Goal: Task Accomplishment & Management: Manage account settings

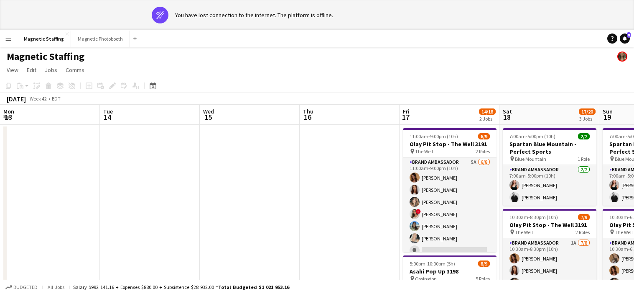
scroll to position [0, 287]
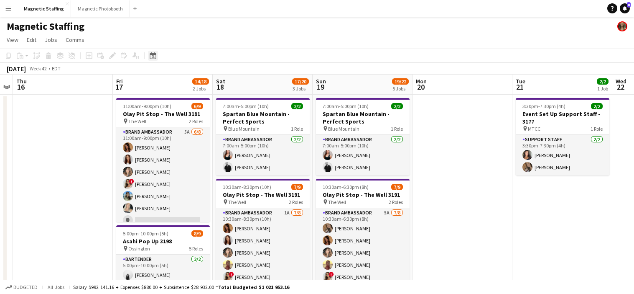
click at [155, 58] on icon "Date picker" at bounding box center [153, 55] width 7 height 7
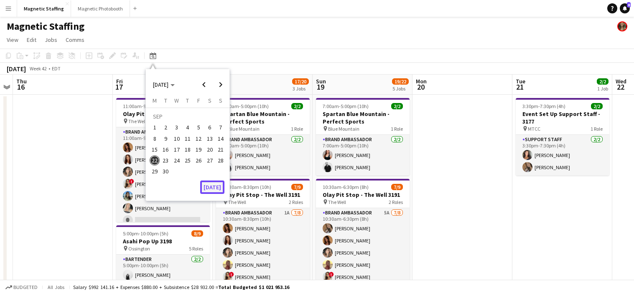
click at [210, 189] on button "[DATE]" at bounding box center [212, 186] width 24 height 13
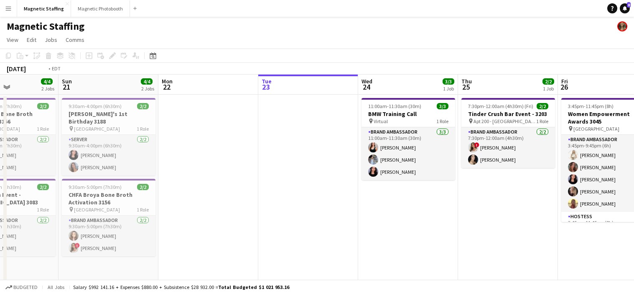
drag, startPoint x: 226, startPoint y: 192, endPoint x: 84, endPoint y: 207, distance: 142.1
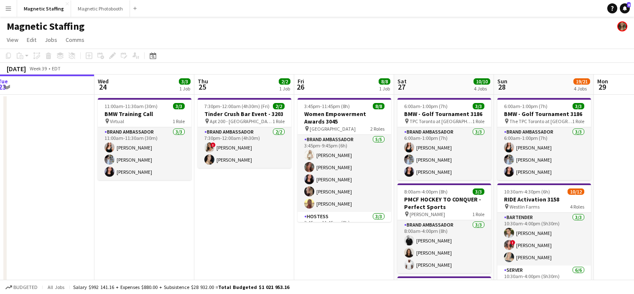
drag, startPoint x: 237, startPoint y: 200, endPoint x: 153, endPoint y: 206, distance: 83.5
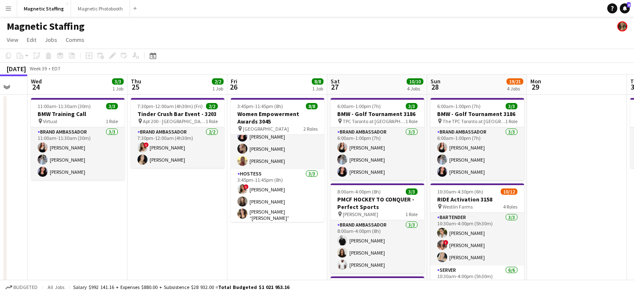
scroll to position [0, 390]
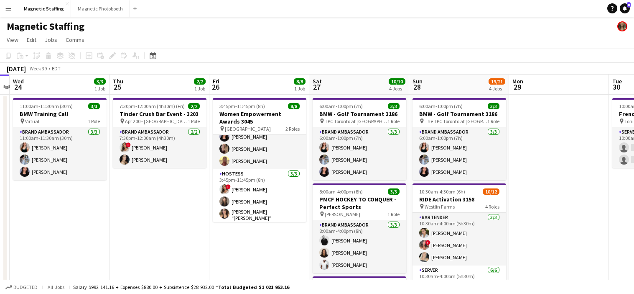
drag, startPoint x: 222, startPoint y: 222, endPoint x: 165, endPoint y: 222, distance: 57.7
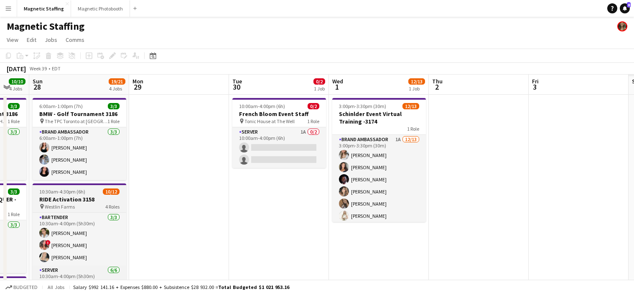
scroll to position [0, 298]
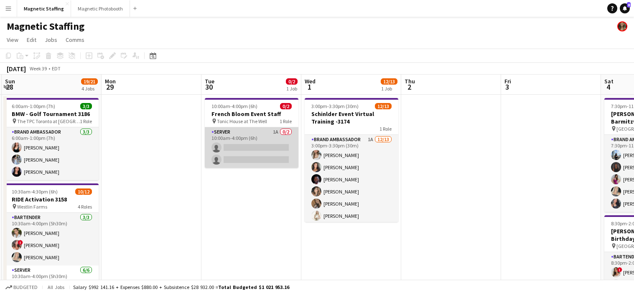
click at [288, 156] on app-card-role "Server 1A 0/2 10:00am-4:00pm (6h) single-neutral-actions single-neutral-actions" at bounding box center [252, 147] width 94 height 41
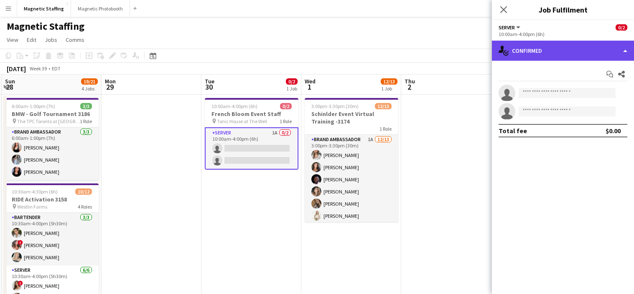
click at [534, 54] on div "single-neutral-actions-check-2 Confirmed" at bounding box center [563, 51] width 142 height 20
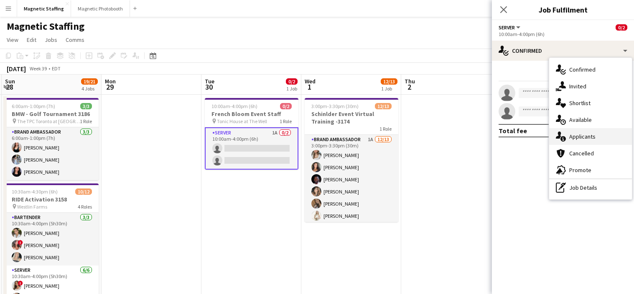
click at [562, 132] on icon "single-neutral-actions-information" at bounding box center [561, 136] width 10 height 10
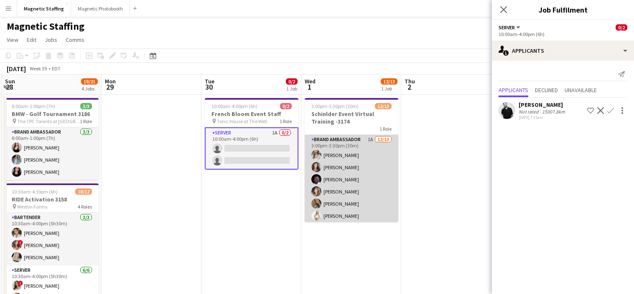
scroll to position [0, 298]
click at [345, 182] on app-card-role "Brand Ambassador 1A [DATE] 3:00pm-3:30pm (30m) [PERSON_NAME] [PERSON_NAME] [PER…" at bounding box center [352, 222] width 94 height 174
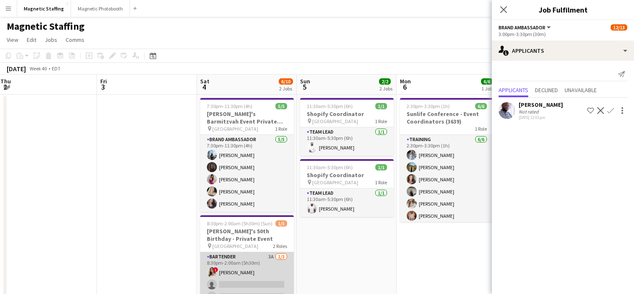
click at [263, 274] on app-card-role "Bartender 3A [DATE] 8:30pm-2:00am (5h30m) ! [PERSON_NAME] single-neutral-action…" at bounding box center [247, 278] width 94 height 53
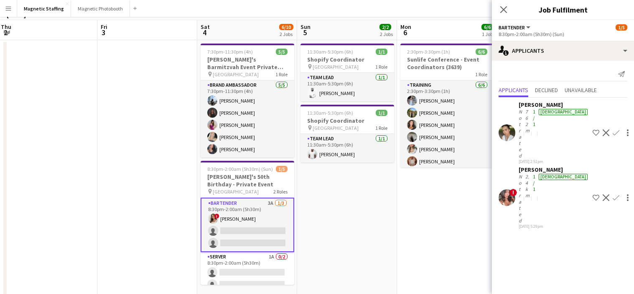
scroll to position [66, 0]
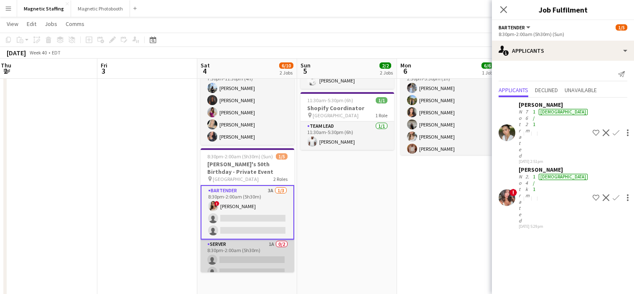
click at [248, 265] on app-card-role "Server 1A 0/2 8:30pm-2:00am (5h30m) single-neutral-actions single-neutral-actio…" at bounding box center [248, 259] width 94 height 41
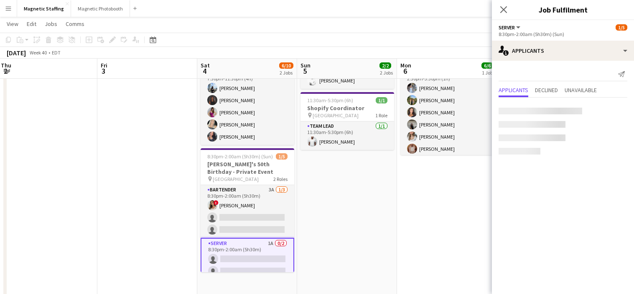
scroll to position [0, 302]
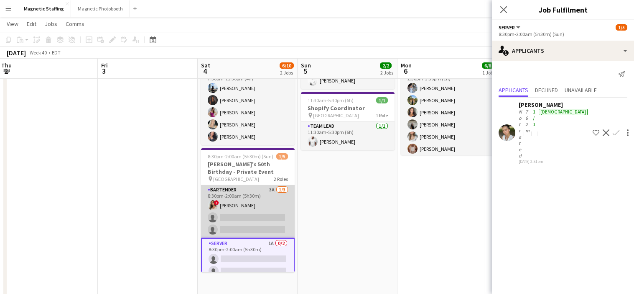
click at [254, 217] on app-card-role "Bartender 3A [DATE] 8:30pm-2:00am (5h30m) ! [PERSON_NAME] single-neutral-action…" at bounding box center [248, 211] width 94 height 53
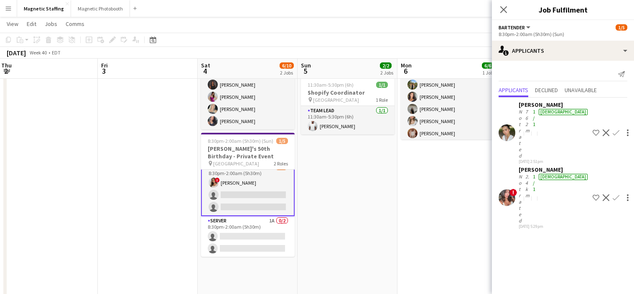
scroll to position [82, 0]
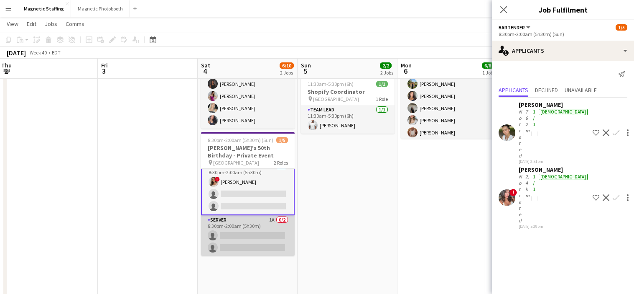
click at [250, 230] on app-card-role "Server 1A 0/2 8:30pm-2:00am (5h30m) single-neutral-actions single-neutral-actio…" at bounding box center [248, 235] width 94 height 41
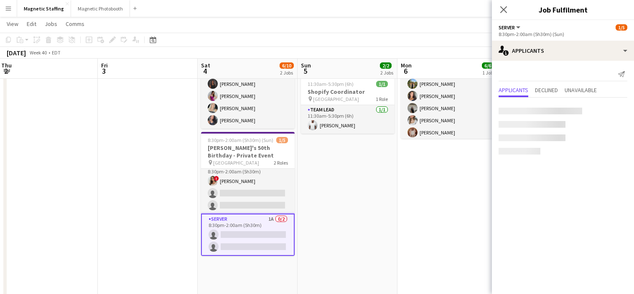
scroll to position [7, 0]
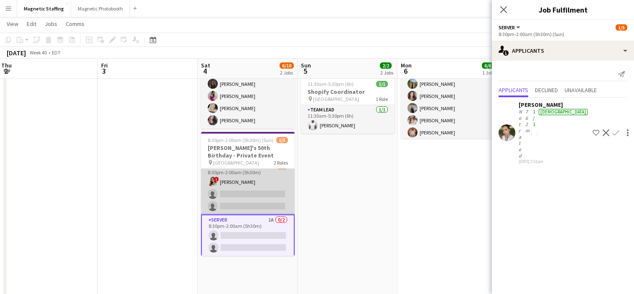
click at [251, 188] on app-card-role "Bartender 3A [DATE] 8:30pm-2:00am (5h30m) ! [PERSON_NAME] single-neutral-action…" at bounding box center [248, 187] width 94 height 53
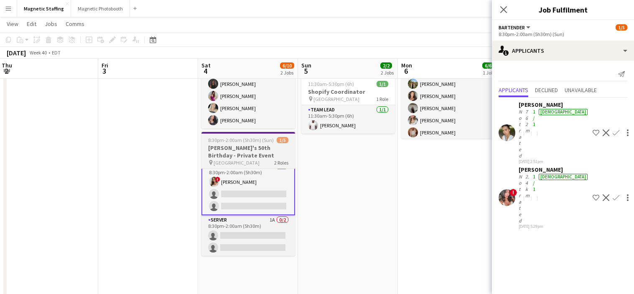
scroll to position [0, 301]
click at [234, 136] on app-job-card "8:30pm-2:00am (5h30m) (Sun) 1/5 [PERSON_NAME]'s 50th Birthday - Private Event p…" at bounding box center [249, 194] width 94 height 124
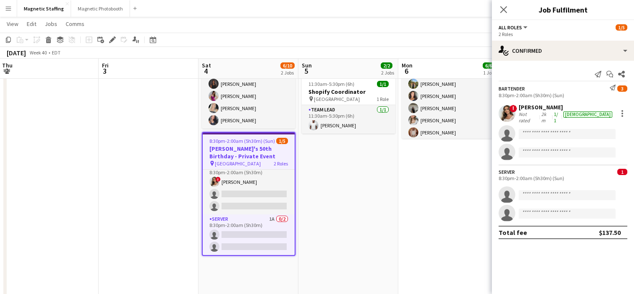
scroll to position [7, 0]
click at [110, 42] on icon at bounding box center [110, 42] width 2 height 2
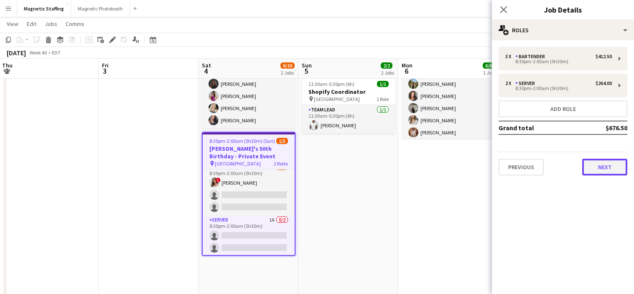
click at [590, 169] on button "Next" at bounding box center [605, 166] width 45 height 17
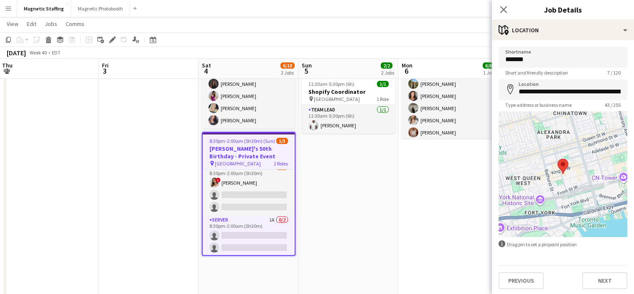
scroll to position [2, 0]
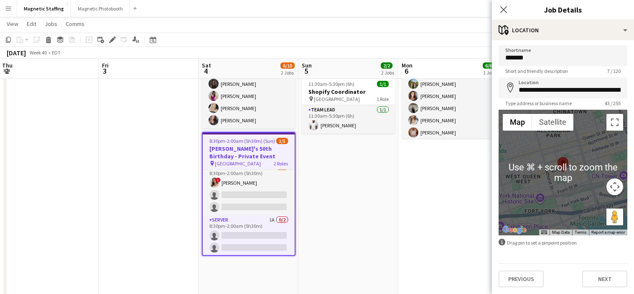
click at [399, 204] on app-date-cell "2:30pm-3:30pm (1h) 6/6 Sunlife Conference - Event Coordinators (3639) 1 Role Tr…" at bounding box center [449, 249] width 100 height 476
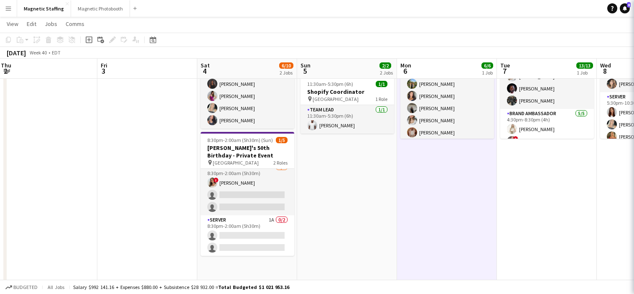
scroll to position [0, 0]
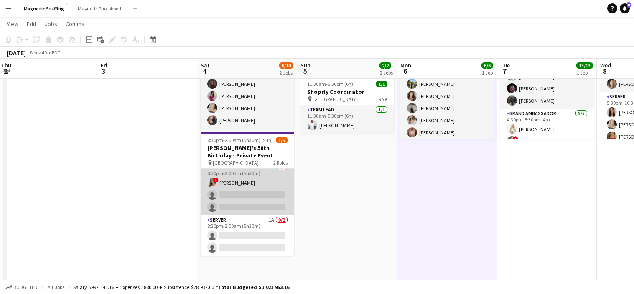
click at [270, 195] on app-card-role "Bartender 3A [DATE] 8:30pm-2:00am (5h30m) ! [PERSON_NAME] single-neutral-action…" at bounding box center [248, 188] width 94 height 53
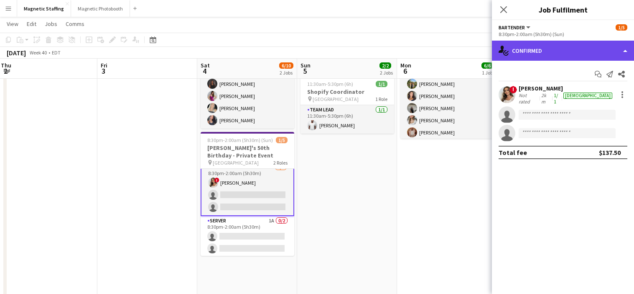
click at [554, 53] on div "single-neutral-actions-check-2 Confirmed" at bounding box center [563, 51] width 142 height 20
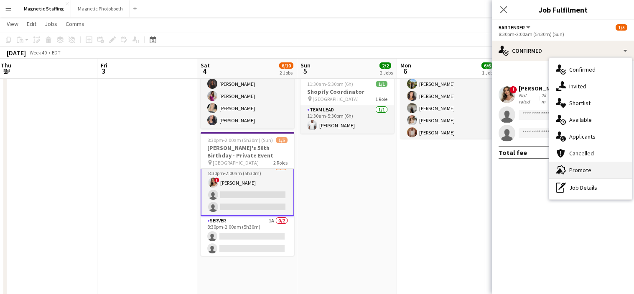
click at [562, 170] on icon "advertising-megaphone" at bounding box center [561, 170] width 10 height 10
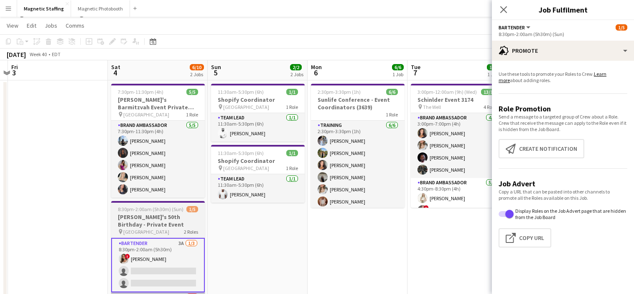
scroll to position [0, 0]
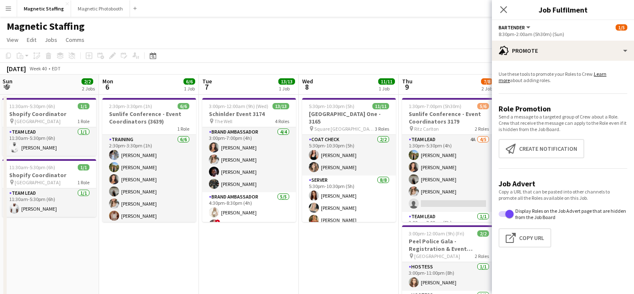
drag, startPoint x: 342, startPoint y: 219, endPoint x: 155, endPoint y: 231, distance: 188.2
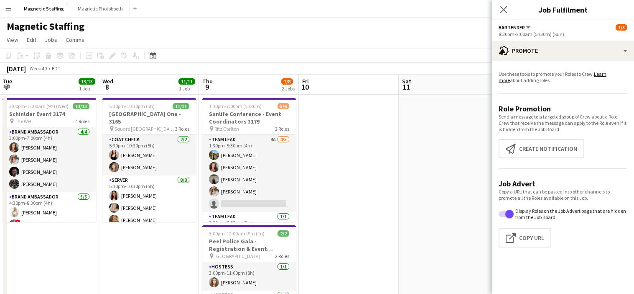
scroll to position [0, 204]
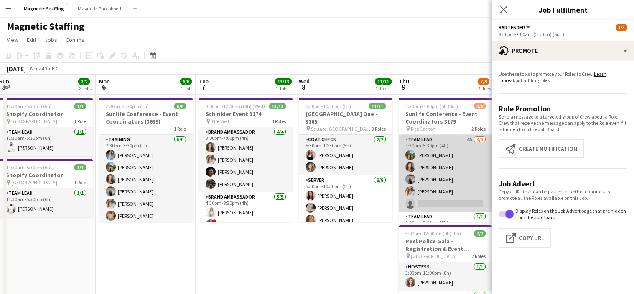
click at [460, 178] on app-card-role "Team Lead 4A [DATE] 1:30pm-5:30pm (4h) [PERSON_NAME] [PERSON_NAME] [PERSON_NAME…" at bounding box center [446, 173] width 94 height 77
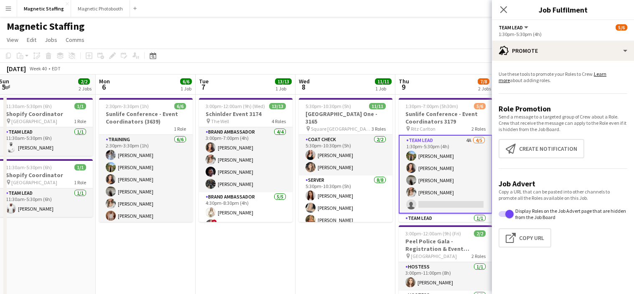
click at [470, 69] on div "[DATE] Week 40 • EDT" at bounding box center [317, 69] width 634 height 12
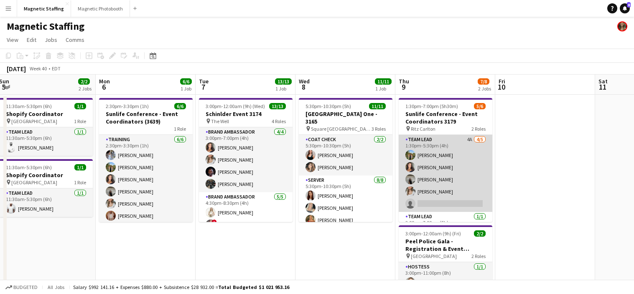
click at [459, 156] on app-card-role "Team Lead 4A [DATE] 1:30pm-5:30pm (4h) [PERSON_NAME] [PERSON_NAME] [PERSON_NAME…" at bounding box center [446, 173] width 94 height 77
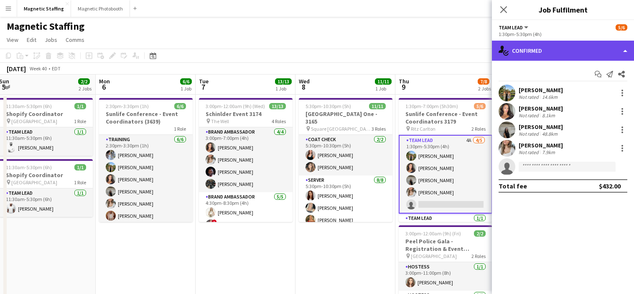
click at [551, 50] on div "single-neutral-actions-check-2 Confirmed" at bounding box center [563, 51] width 142 height 20
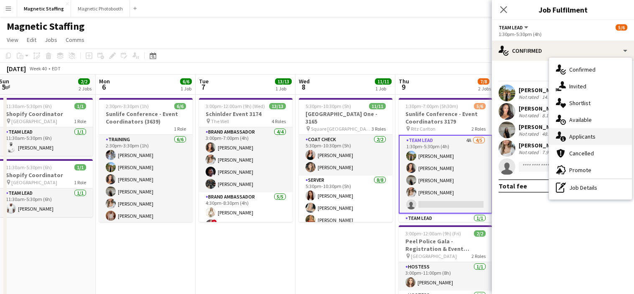
click at [569, 130] on div "single-neutral-actions-information Applicants" at bounding box center [590, 136] width 83 height 17
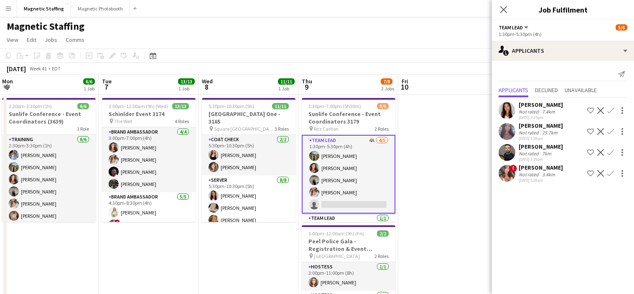
drag, startPoint x: 347, startPoint y: 240, endPoint x: 250, endPoint y: 240, distance: 96.2
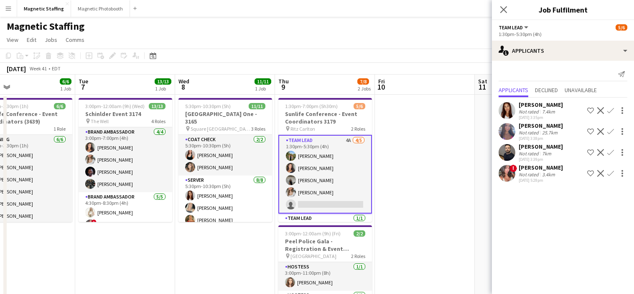
scroll to position [20, 0]
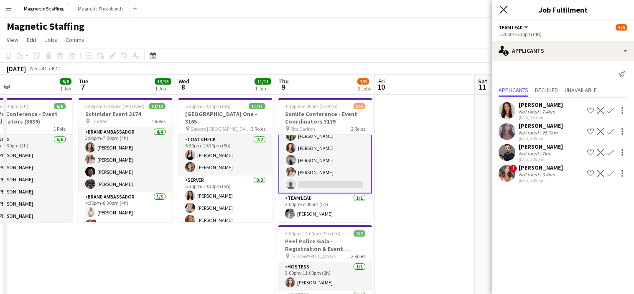
click at [508, 12] on icon "Close pop-in" at bounding box center [504, 9] width 8 height 8
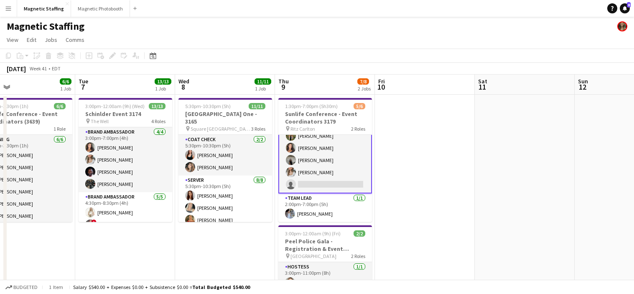
scroll to position [0, 369]
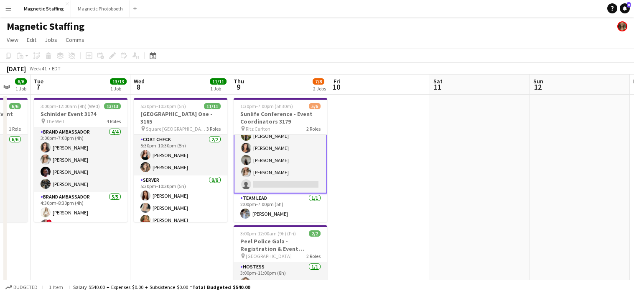
click at [296, 173] on app-card-role "Team Lead 4A [DATE] 1:30pm-5:30pm (4h) [PERSON_NAME] [PERSON_NAME] [PERSON_NAME…" at bounding box center [281, 154] width 94 height 79
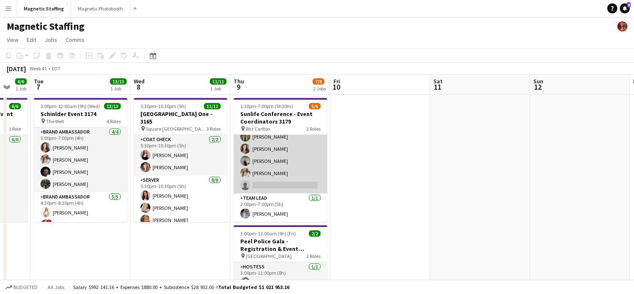
click at [296, 173] on app-card-role "Team Lead 4A [DATE] 1:30pm-5:30pm (4h) [PERSON_NAME] [PERSON_NAME] [PERSON_NAME…" at bounding box center [281, 154] width 94 height 77
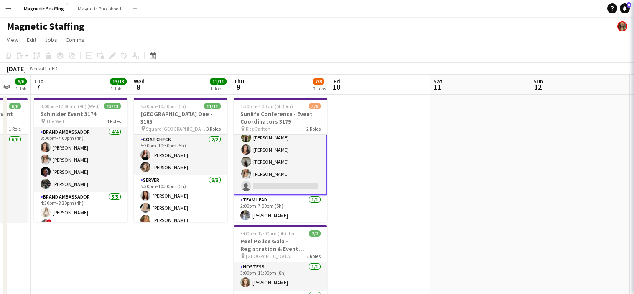
scroll to position [20, 0]
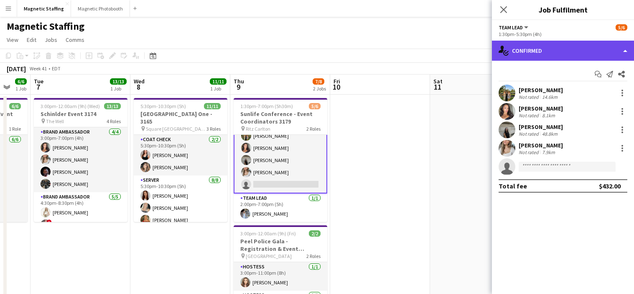
click at [557, 46] on div "single-neutral-actions-check-2 Confirmed" at bounding box center [563, 51] width 142 height 20
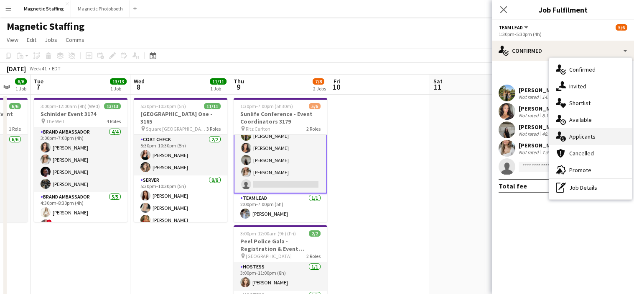
click at [567, 135] on div "single-neutral-actions-information Applicants" at bounding box center [590, 136] width 83 height 17
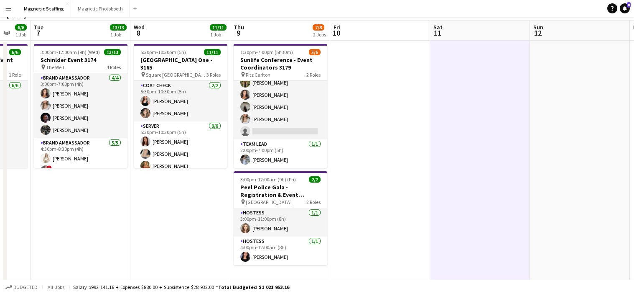
scroll to position [0, 0]
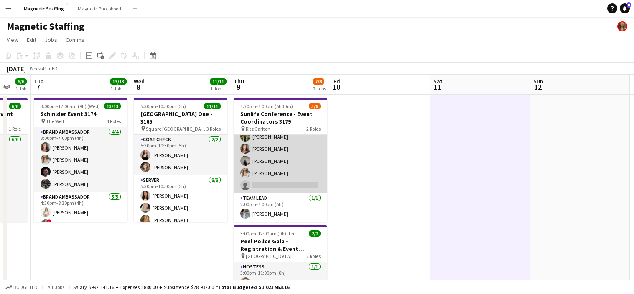
click at [263, 179] on app-card-role "Team Lead 4A [DATE] 1:30pm-5:30pm (4h) [PERSON_NAME] [PERSON_NAME] [PERSON_NAME…" at bounding box center [281, 154] width 94 height 77
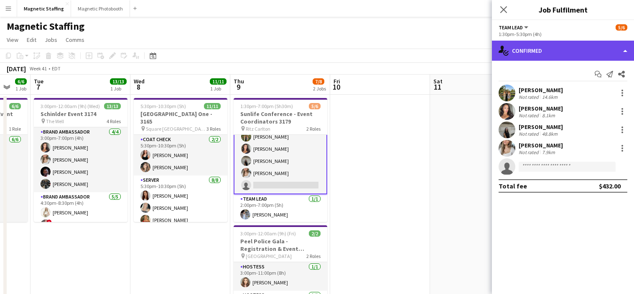
click at [542, 54] on div "single-neutral-actions-check-2 Confirmed" at bounding box center [563, 51] width 142 height 20
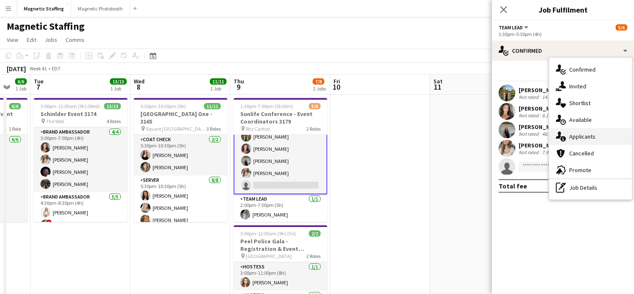
click at [560, 139] on icon "single-neutral-actions-information" at bounding box center [561, 136] width 10 height 10
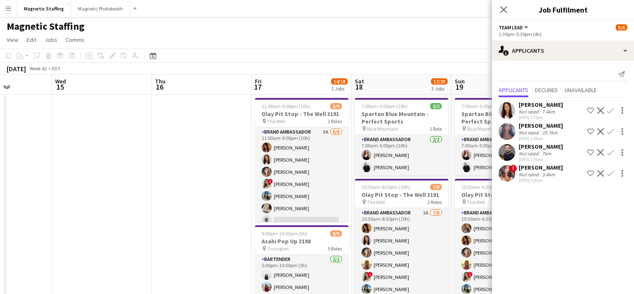
scroll to position [0, 365]
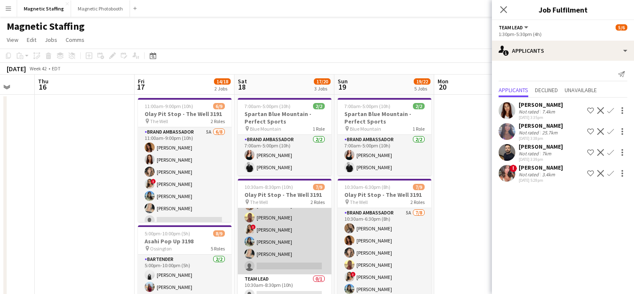
click at [309, 249] on app-card-role "Brand Ambassador 1A [DATE] 10:30am-8:30pm (10h) [PERSON_NAME] [PERSON_NAME] [PE…" at bounding box center [285, 217] width 94 height 113
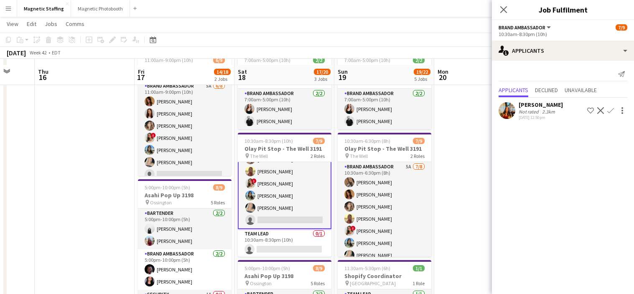
scroll to position [52, 0]
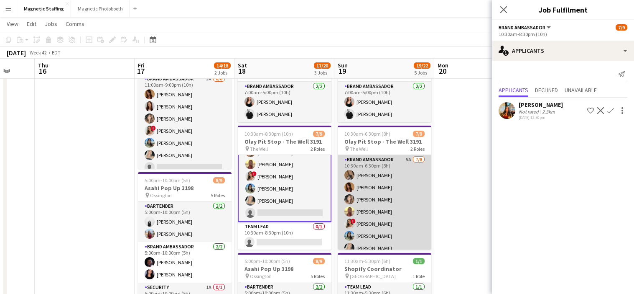
click at [394, 200] on app-card-role "Brand Ambassador 5A [DATE] 10:30am-6:30pm (8h) [PERSON_NAME] [PERSON_NAME] [PER…" at bounding box center [385, 211] width 94 height 113
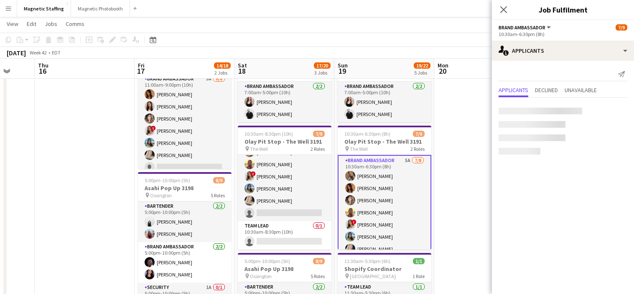
scroll to position [47, 0]
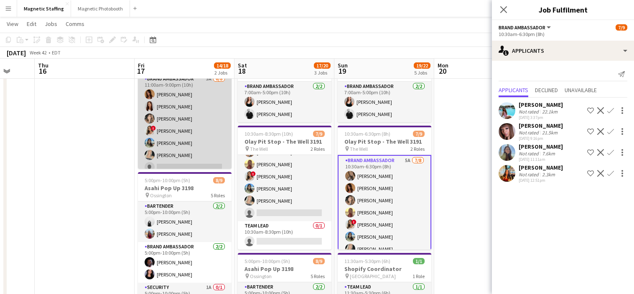
click at [185, 126] on app-card-role "Brand Ambassador 5A [DATE] 11:00am-9:00pm (10h) [PERSON_NAME] [PERSON_NAME] [PE…" at bounding box center [185, 130] width 94 height 113
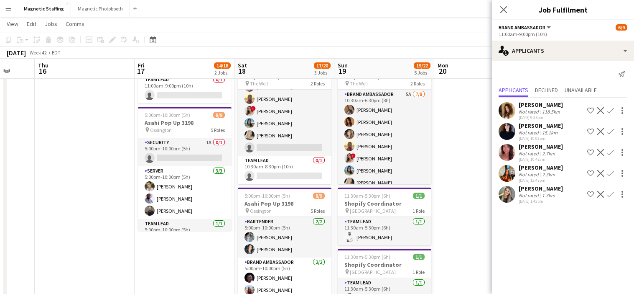
scroll to position [118, 0]
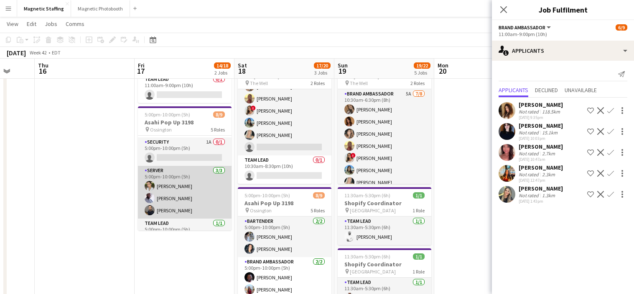
click at [183, 190] on app-card-role "Server [DATE] 5:00pm-10:00pm (5h) [PERSON_NAME] [PERSON_NAME] [PERSON_NAME]" at bounding box center [185, 192] width 94 height 53
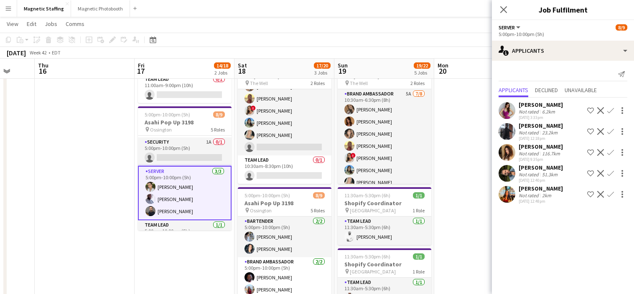
click at [4, 8] on button "Menu" at bounding box center [8, 8] width 17 height 17
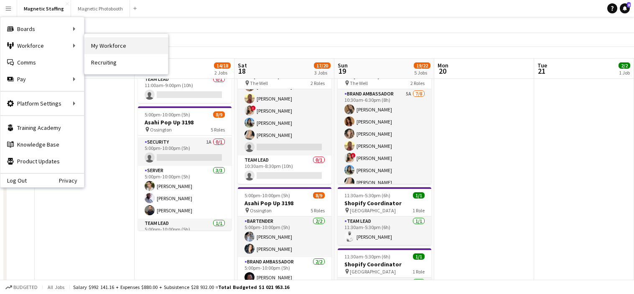
click at [104, 51] on link "My Workforce" at bounding box center [126, 45] width 84 height 17
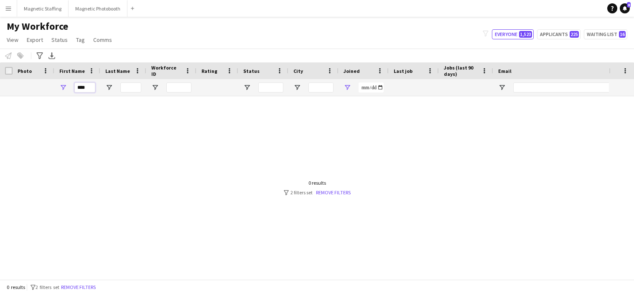
click at [92, 87] on input "****" at bounding box center [84, 87] width 21 height 10
click at [340, 192] on link "Remove filters" at bounding box center [333, 192] width 35 height 6
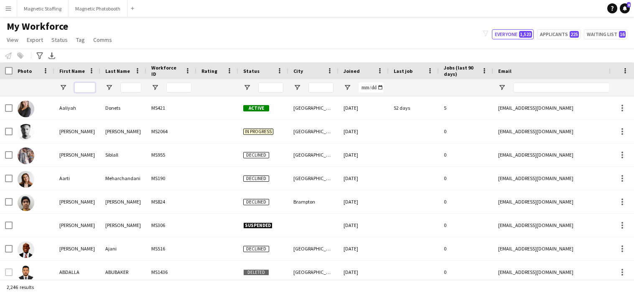
click at [90, 88] on input "First Name Filter Input" at bounding box center [84, 87] width 21 height 10
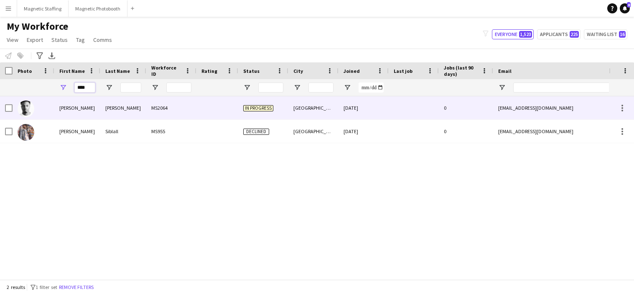
type input "****"
click at [84, 110] on div "[PERSON_NAME]" at bounding box center [77, 107] width 46 height 23
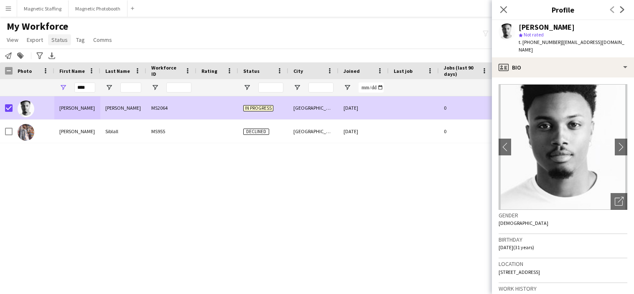
click at [61, 39] on span "Status" at bounding box center [59, 40] width 16 height 8
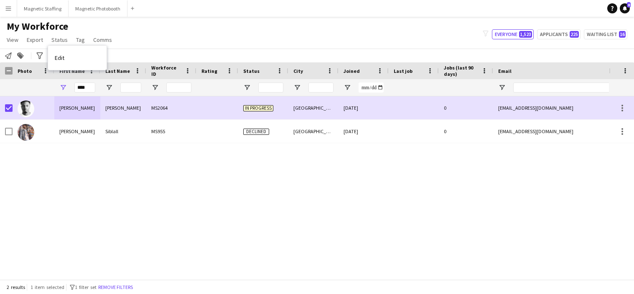
click at [62, 60] on span "Edit" at bounding box center [60, 58] width 10 height 8
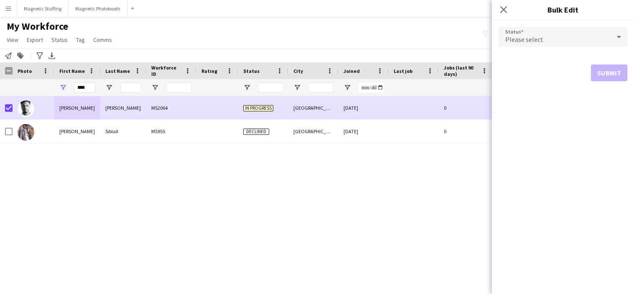
click at [544, 42] on div "Please select" at bounding box center [555, 37] width 112 height 20
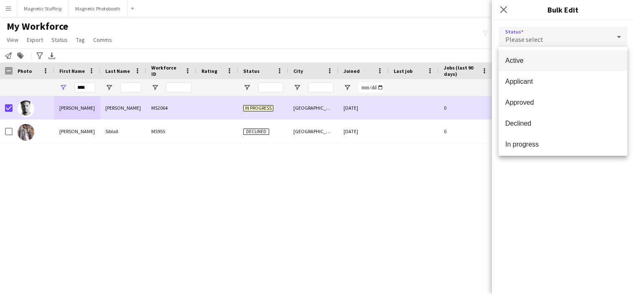
click at [542, 64] on span "Active" at bounding box center [563, 60] width 115 height 8
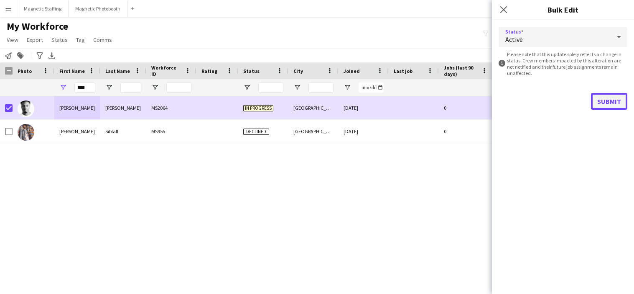
click at [617, 105] on button "Submit" at bounding box center [609, 101] width 36 height 17
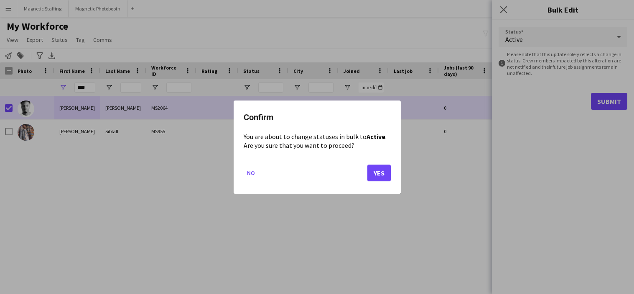
click at [396, 172] on div "Confirm You are about to change statuses in bulk to Active . Are you sure that …" at bounding box center [317, 146] width 167 height 93
click at [385, 173] on button "Yes" at bounding box center [379, 172] width 23 height 17
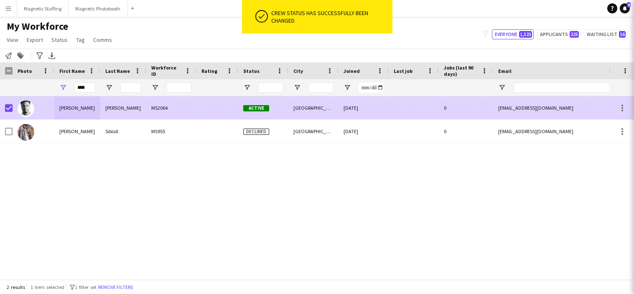
click at [368, 112] on div "[DATE]" at bounding box center [364, 107] width 50 height 23
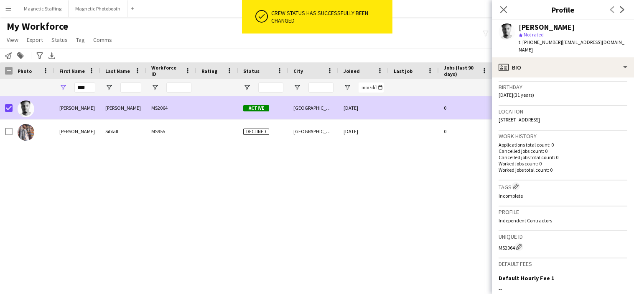
scroll to position [257, 0]
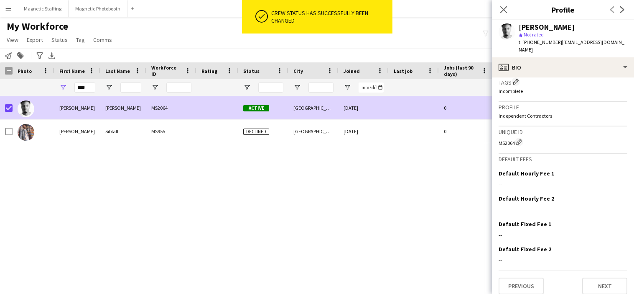
click at [407, 211] on div "[PERSON_NAME] MS2064 Active [GEOGRAPHIC_DATA] [DATE] 0 [EMAIL_ADDRESS][DOMAIN_N…" at bounding box center [304, 187] width 609 height 183
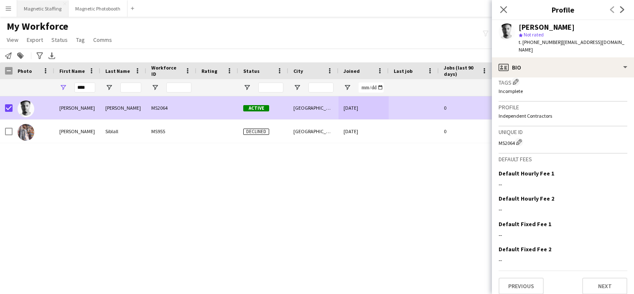
click at [40, 12] on button "Magnetic Staffing Close" at bounding box center [42, 8] width 51 height 16
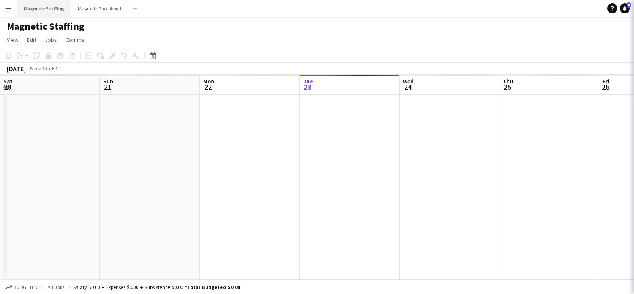
scroll to position [0, 200]
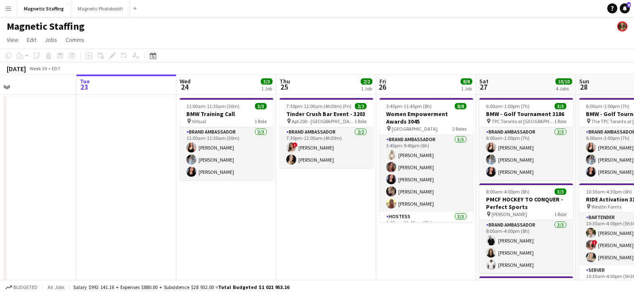
drag, startPoint x: 475, startPoint y: 205, endPoint x: 3, endPoint y: 216, distance: 471.8
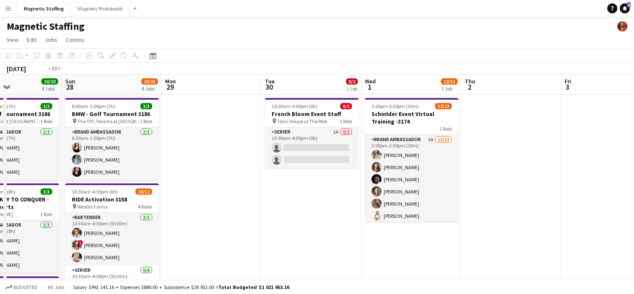
drag, startPoint x: 363, startPoint y: 224, endPoint x: 3, endPoint y: 238, distance: 359.9
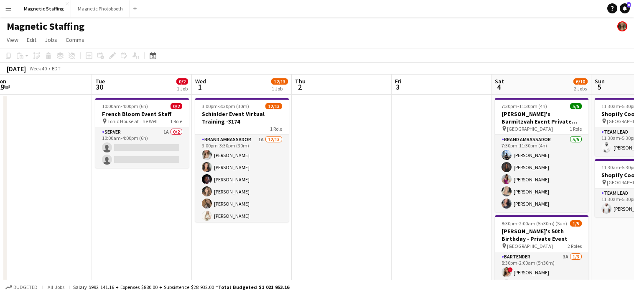
drag, startPoint x: 545, startPoint y: 205, endPoint x: 3, endPoint y: 237, distance: 542.9
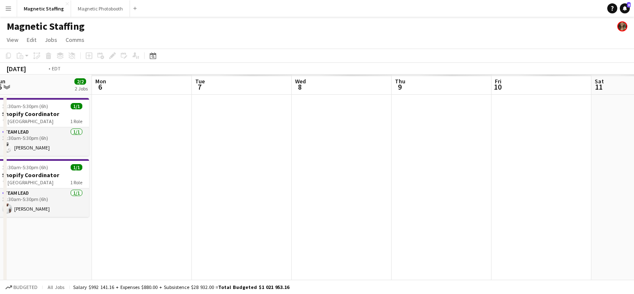
drag, startPoint x: 372, startPoint y: 219, endPoint x: 3, endPoint y: 230, distance: 369.4
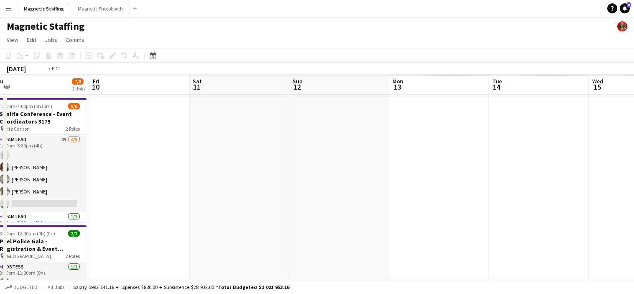
drag, startPoint x: 384, startPoint y: 230, endPoint x: 3, endPoint y: 257, distance: 382.4
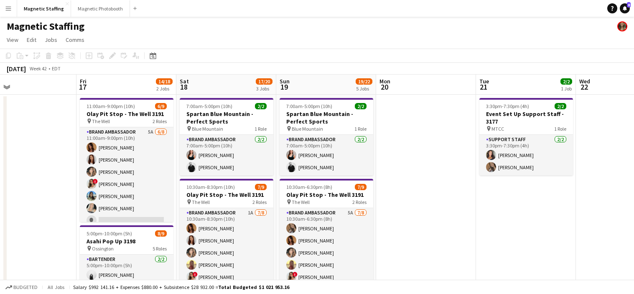
drag, startPoint x: 329, startPoint y: 235, endPoint x: 227, endPoint y: 215, distance: 104.2
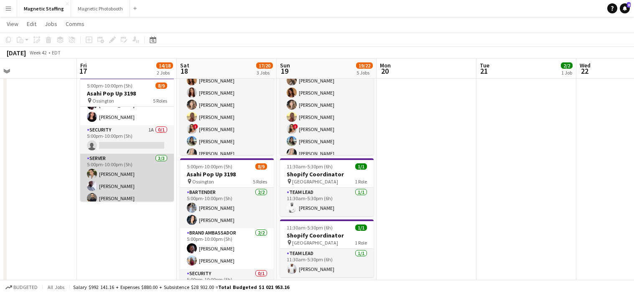
scroll to position [62, 0]
click at [151, 135] on app-card-role "Security 1A 0/1 5:00pm-10:00pm (5h) single-neutral-actions" at bounding box center [127, 139] width 94 height 28
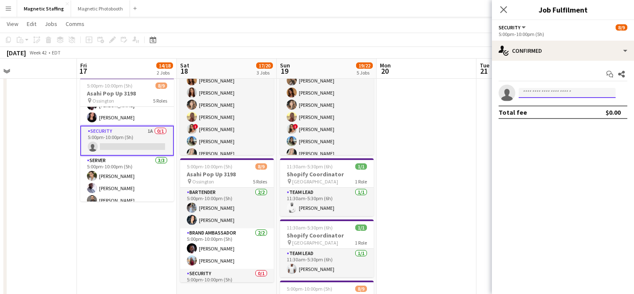
click at [541, 92] on input at bounding box center [567, 93] width 97 height 10
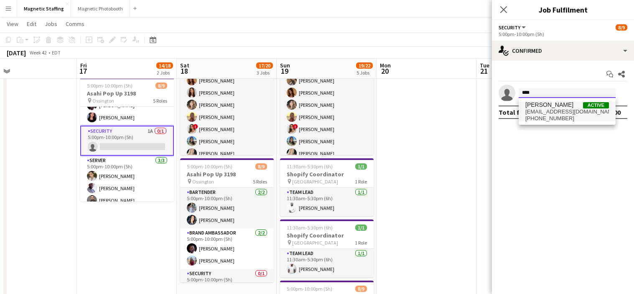
type input "****"
click at [532, 114] on span "[EMAIL_ADDRESS][DOMAIN_NAME]" at bounding box center [568, 111] width 84 height 7
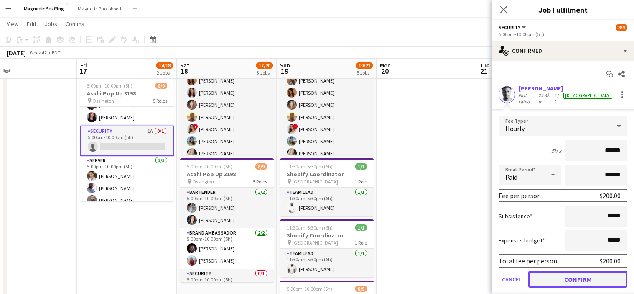
click at [555, 274] on button "Confirm" at bounding box center [578, 279] width 99 height 17
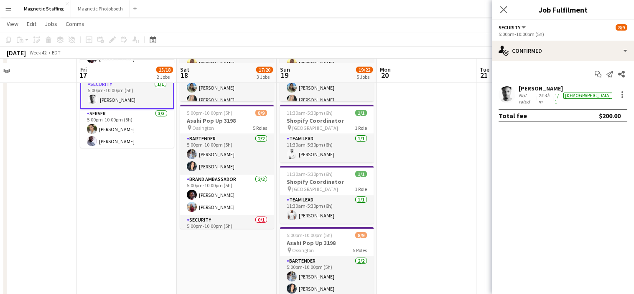
scroll to position [204, 0]
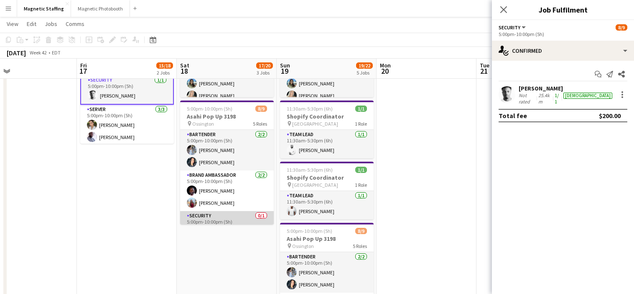
click at [242, 220] on app-card-role "Security 0/1 5:00pm-10:00pm (5h) single-neutral-actions" at bounding box center [227, 225] width 94 height 28
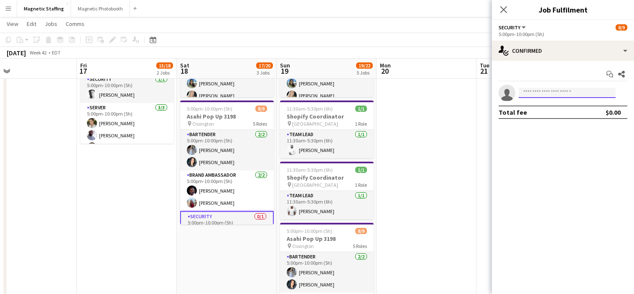
click at [531, 93] on input at bounding box center [567, 93] width 97 height 10
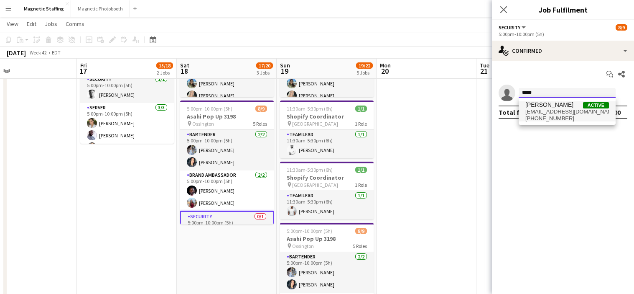
type input "*****"
click at [531, 112] on span "[EMAIL_ADDRESS][DOMAIN_NAME]" at bounding box center [568, 111] width 84 height 7
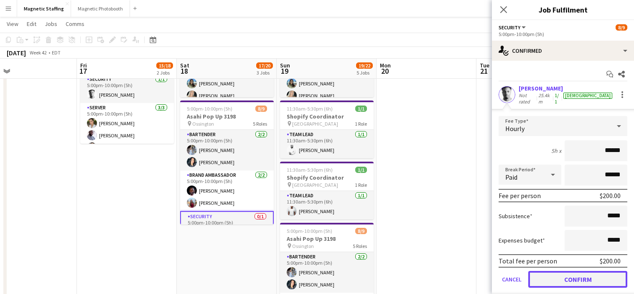
click at [548, 277] on button "Confirm" at bounding box center [578, 279] width 99 height 17
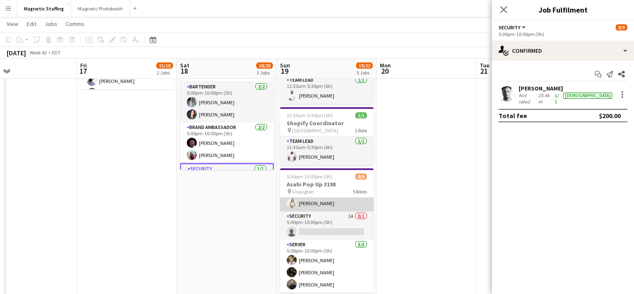
scroll to position [68, 0]
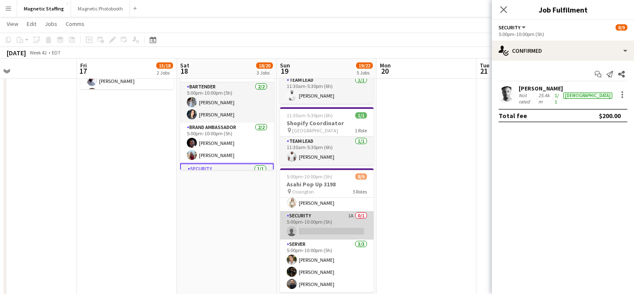
click at [347, 225] on app-card-role "Security 1A 0/1 5:00pm-10:00pm (5h) single-neutral-actions" at bounding box center [327, 225] width 94 height 28
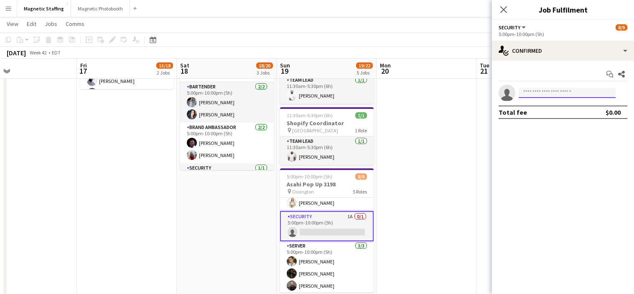
click at [522, 92] on input at bounding box center [567, 93] width 97 height 10
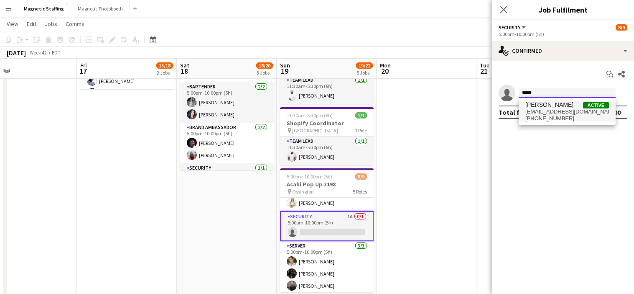
type input "*****"
click at [533, 112] on span "[EMAIL_ADDRESS][DOMAIN_NAME]" at bounding box center [568, 111] width 84 height 7
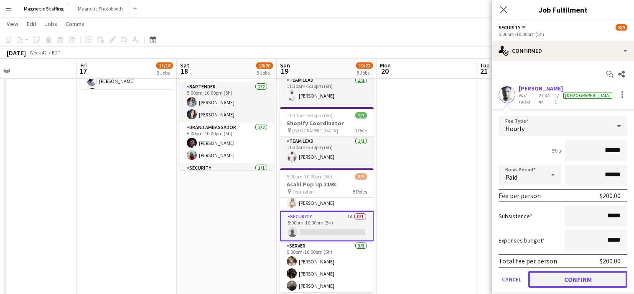
click at [546, 279] on button "Confirm" at bounding box center [578, 279] width 99 height 17
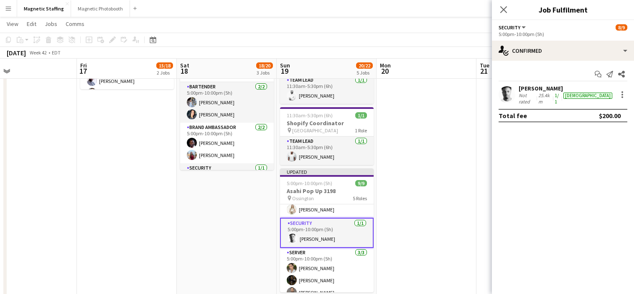
click at [460, 235] on app-date-cell at bounding box center [427, 73] width 100 height 476
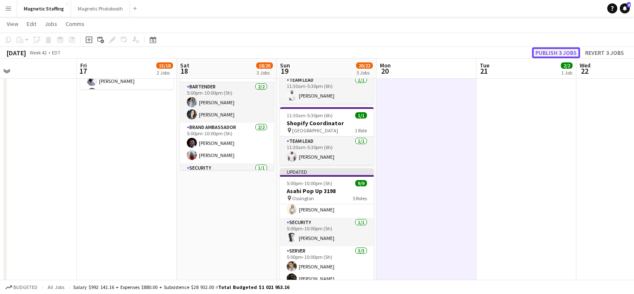
click at [572, 51] on button "Publish 3 jobs" at bounding box center [556, 52] width 48 height 11
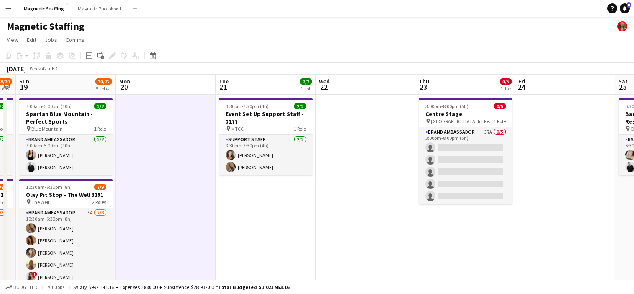
scroll to position [0, 299]
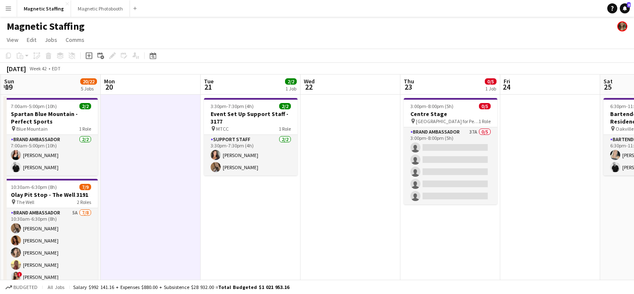
click at [7, 8] on app-icon "Menu" at bounding box center [8, 8] width 7 height 7
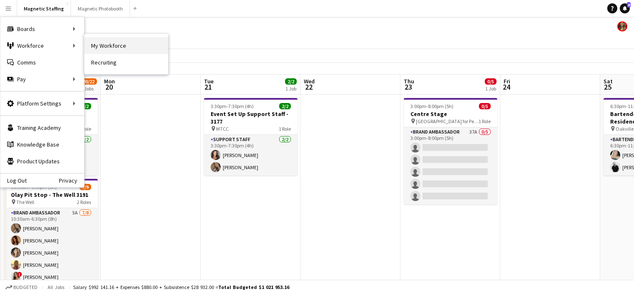
click at [105, 39] on link "My Workforce" at bounding box center [126, 45] width 84 height 17
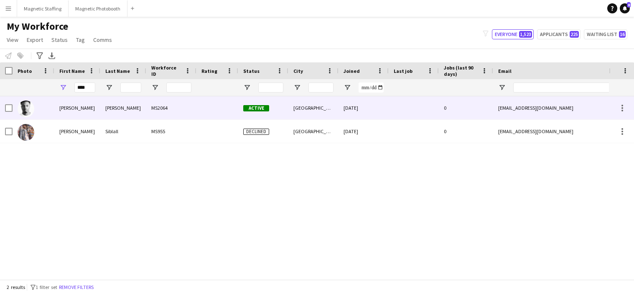
click at [99, 115] on div "[PERSON_NAME]" at bounding box center [77, 107] width 46 height 23
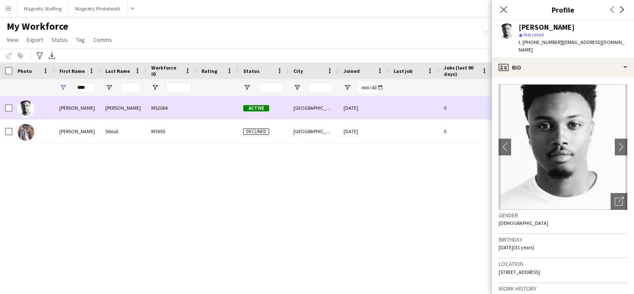
click at [99, 115] on div "[PERSON_NAME]" at bounding box center [77, 107] width 46 height 23
